Goal: Information Seeking & Learning: Learn about a topic

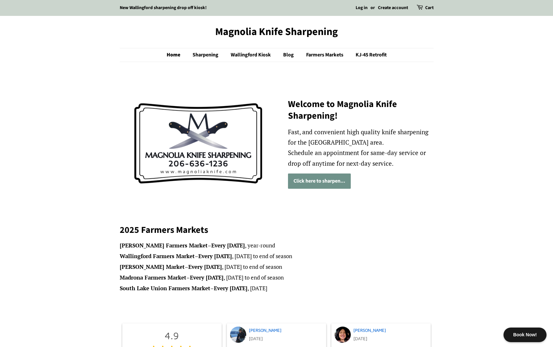
click at [322, 180] on link "Click here to sharpen..." at bounding box center [319, 180] width 63 height 15
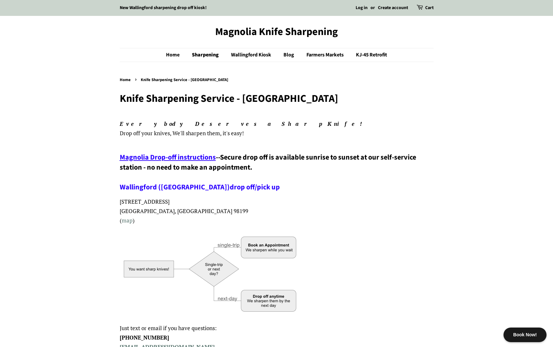
click at [170, 156] on span "Magnolia Drop-off instructions" at bounding box center [168, 157] width 96 height 10
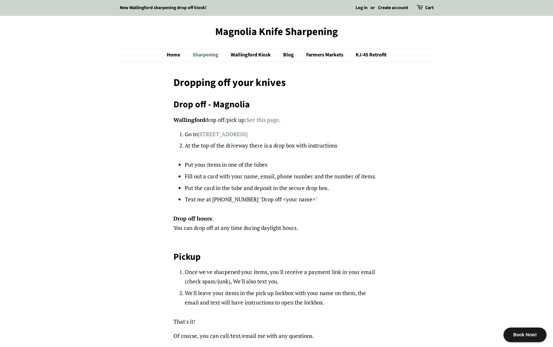
click at [202, 55] on link "Sharpening" at bounding box center [206, 54] width 37 height 13
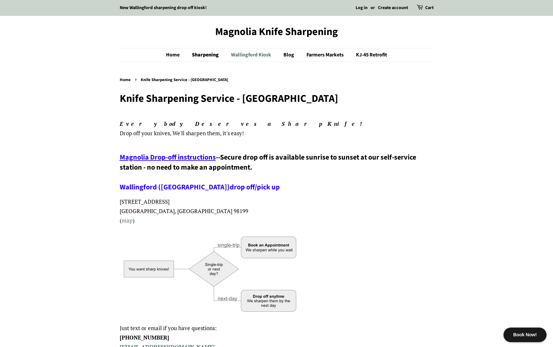
click at [243, 54] on link "Wallingford Kiosk" at bounding box center [251, 54] width 51 height 13
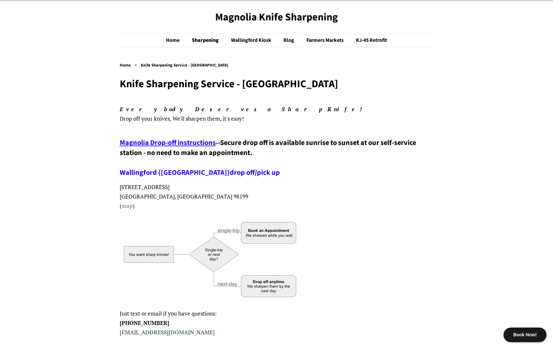
scroll to position [14, 0]
click at [289, 40] on link "Blog" at bounding box center [290, 40] width 22 height 13
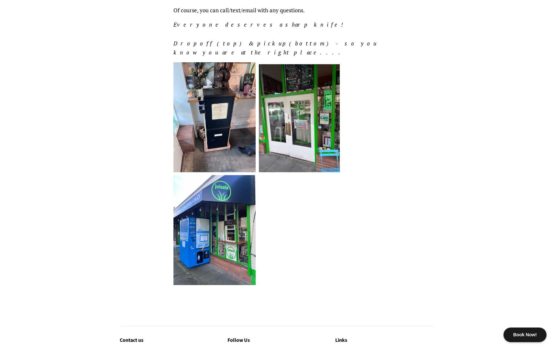
scroll to position [390, 0]
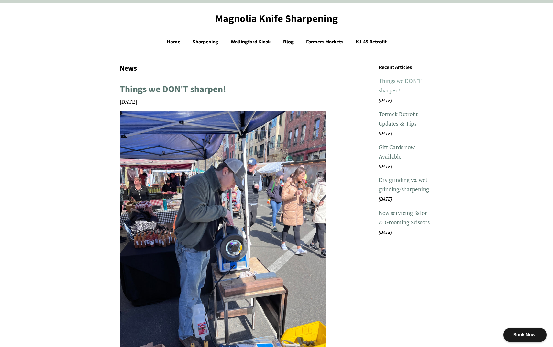
scroll to position [14, 0]
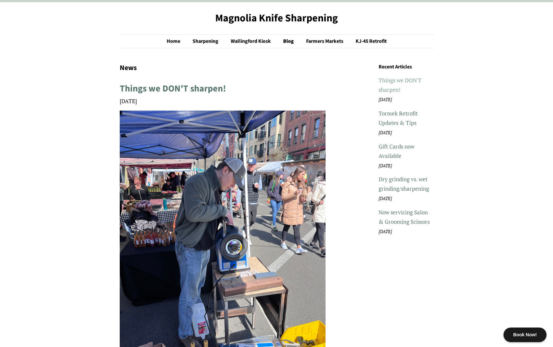
click at [393, 82] on link "Things we DON'T sharpen!" at bounding box center [400, 84] width 43 height 17
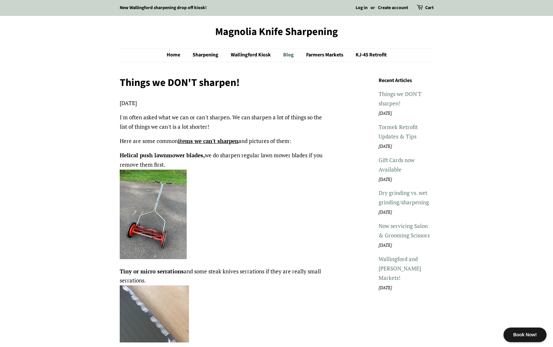
click at [287, 54] on link "Blog" at bounding box center [290, 54] width 22 height 13
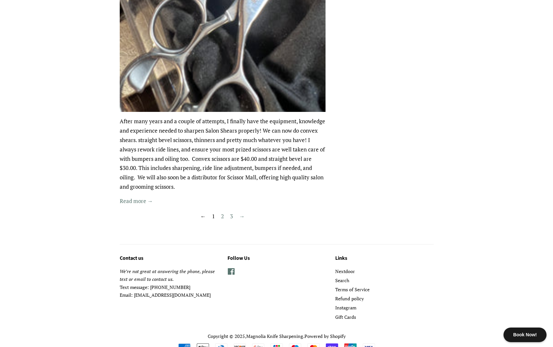
scroll to position [1459, 0]
click at [223, 211] on link "2" at bounding box center [222, 216] width 9 height 11
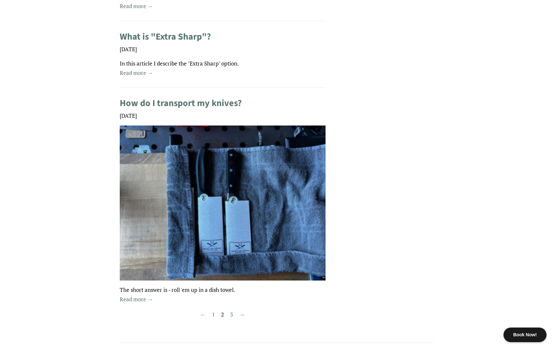
scroll to position [953, 0]
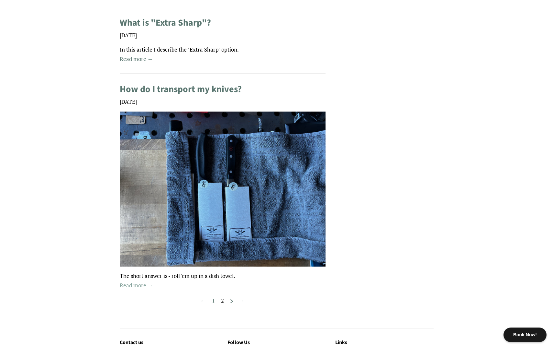
click at [140, 281] on link "Read more →" at bounding box center [136, 284] width 33 height 7
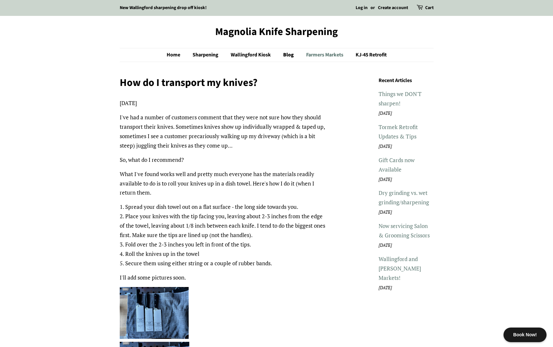
click at [314, 54] on link "Farmers Markets" at bounding box center [326, 54] width 49 height 13
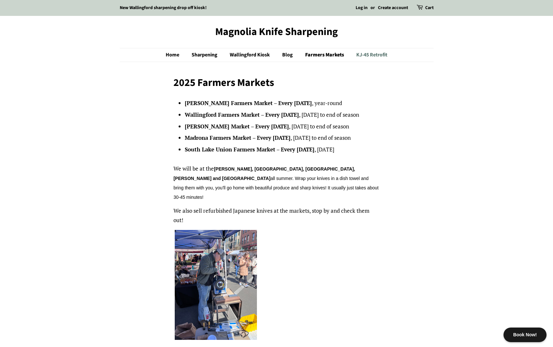
click at [375, 55] on link "KJ-45 Retrofit" at bounding box center [370, 54] width 36 height 13
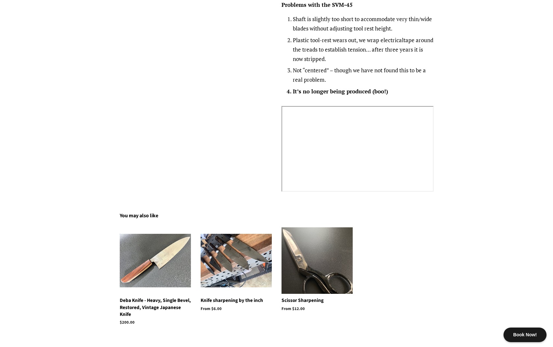
scroll to position [644, 0]
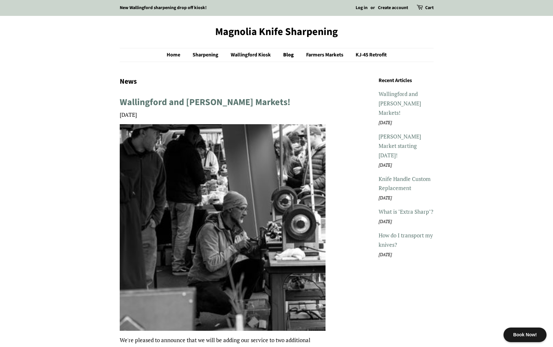
scroll to position [953, 0]
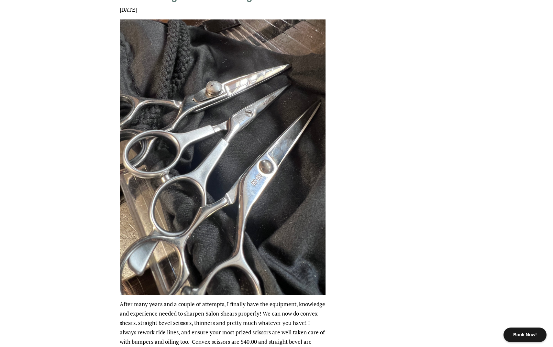
scroll to position [1280, 0]
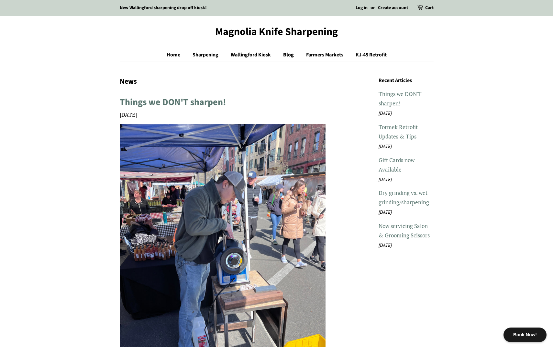
scroll to position [14, 0]
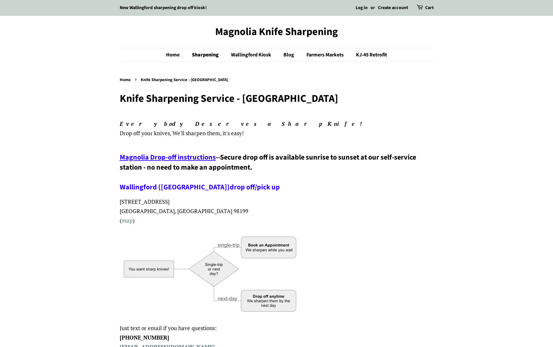
scroll to position [14, 0]
